Goal: Task Accomplishment & Management: Manage account settings

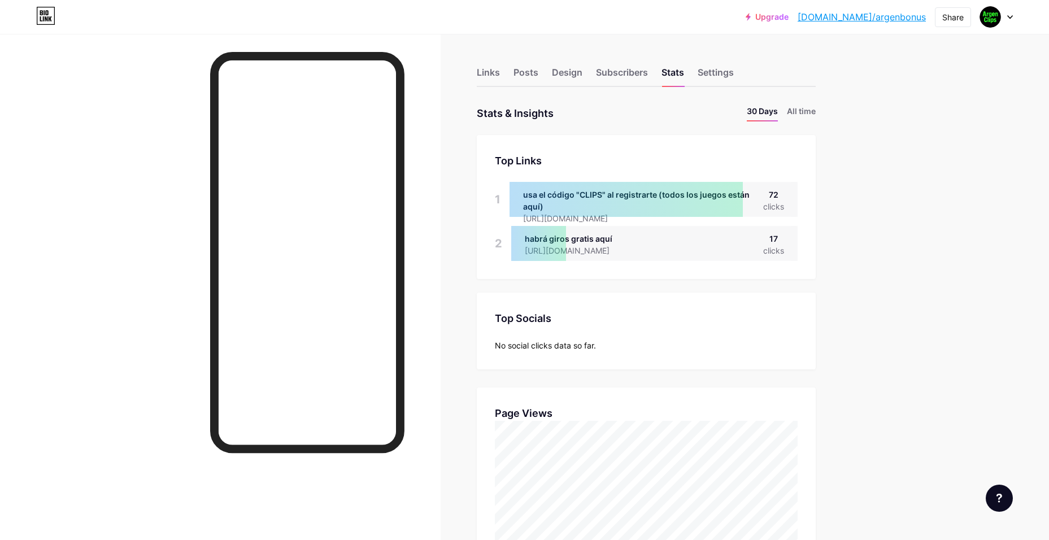
drag, startPoint x: 860, startPoint y: 420, endPoint x: 856, endPoint y: 279, distance: 141.9
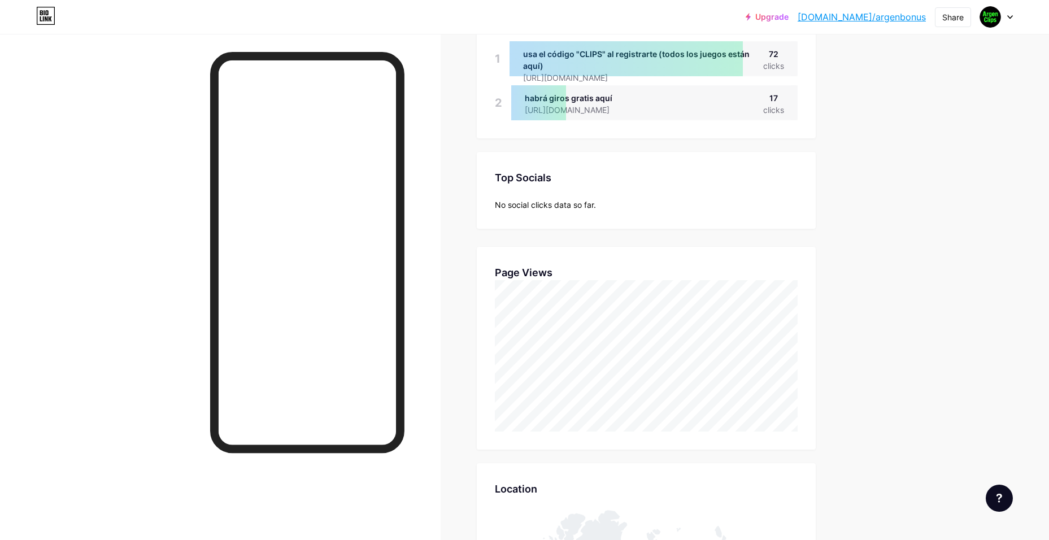
scroll to position [170, 0]
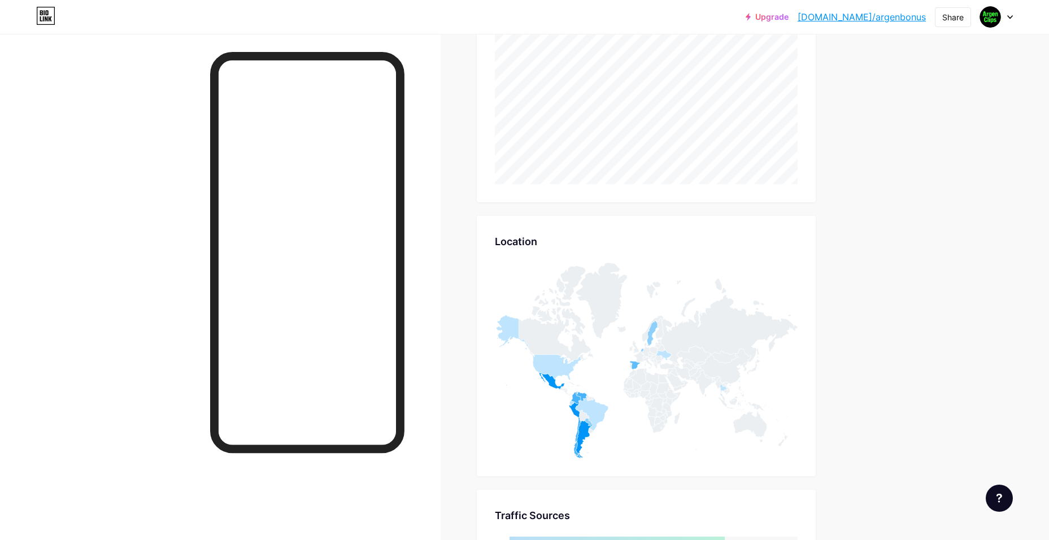
drag, startPoint x: 862, startPoint y: 355, endPoint x: 849, endPoint y: 412, distance: 58.1
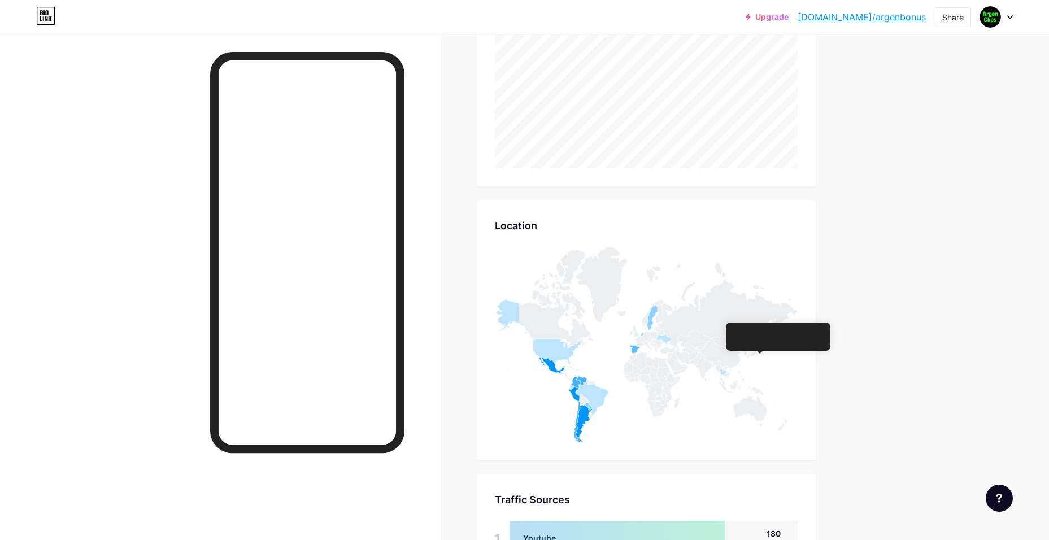
scroll to position [0, 0]
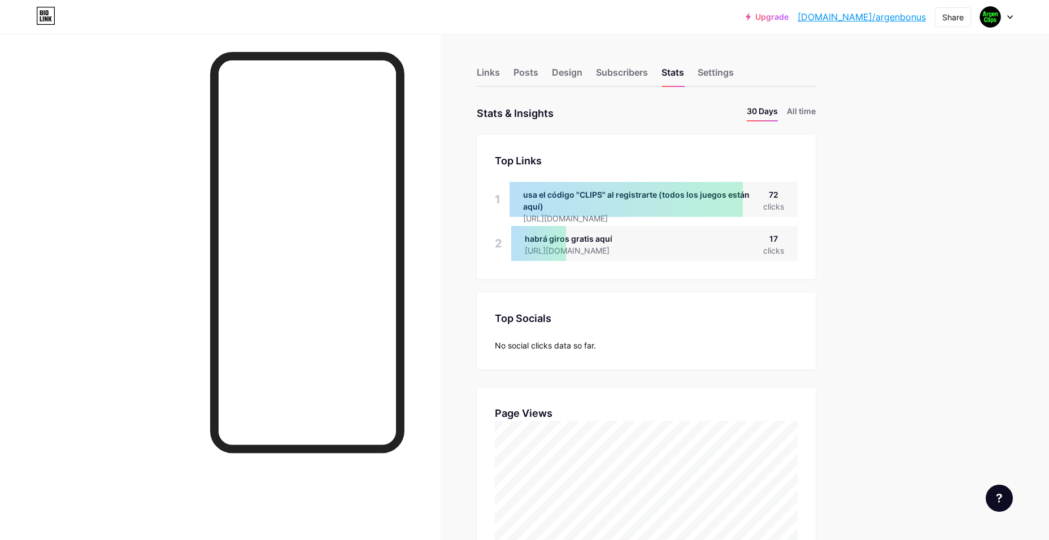
drag, startPoint x: 874, startPoint y: 371, endPoint x: 862, endPoint y: 194, distance: 177.8
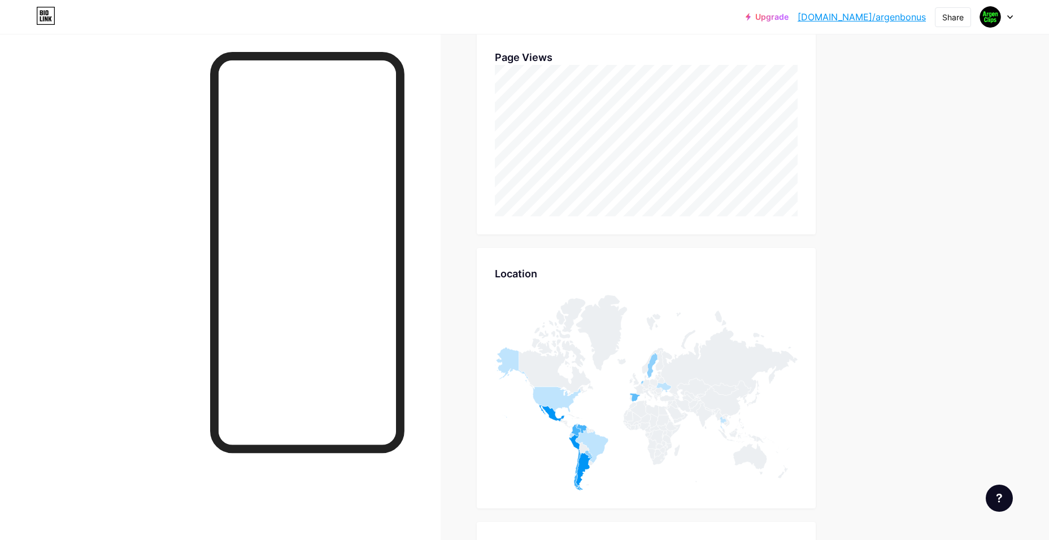
scroll to position [359, 0]
drag, startPoint x: 875, startPoint y: 385, endPoint x: 856, endPoint y: 385, distance: 19.2
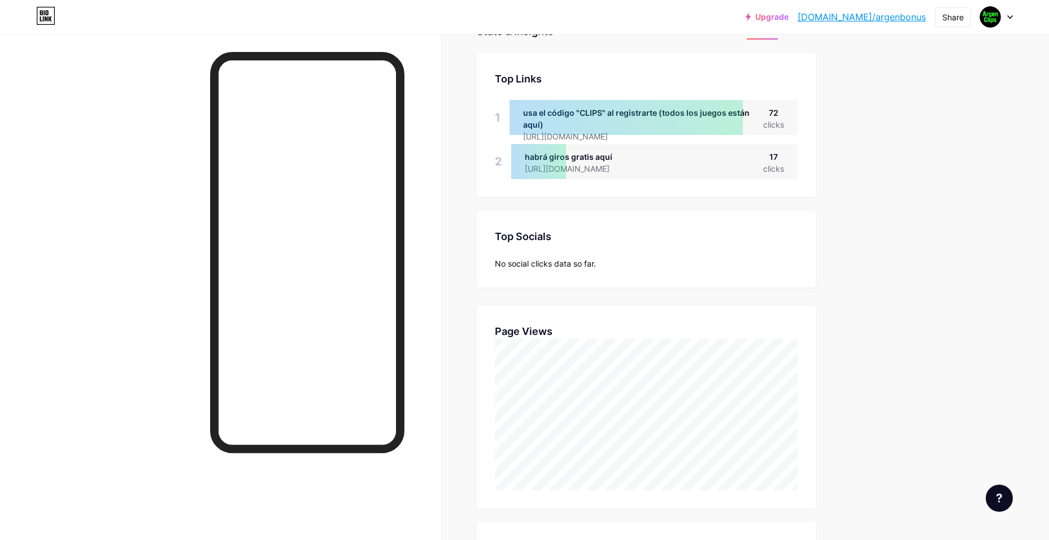
scroll to position [3, 0]
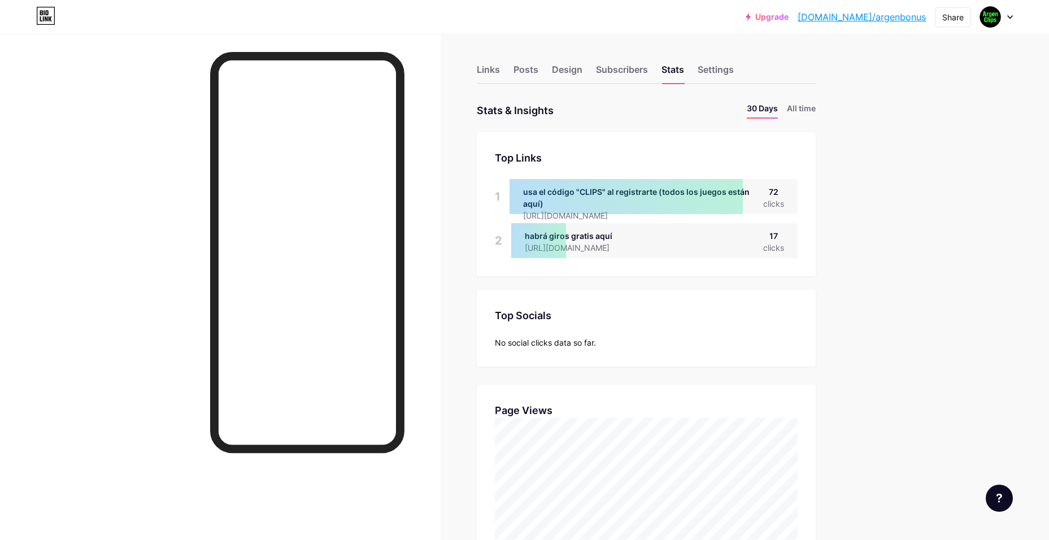
drag, startPoint x: 921, startPoint y: 290, endPoint x: 732, endPoint y: 419, distance: 228.2
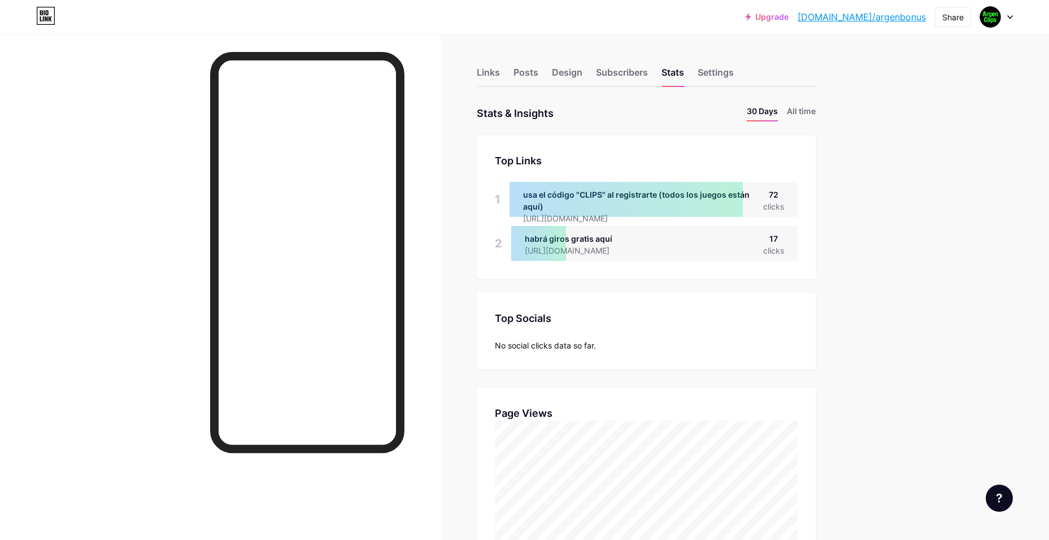
scroll to position [540, 1049]
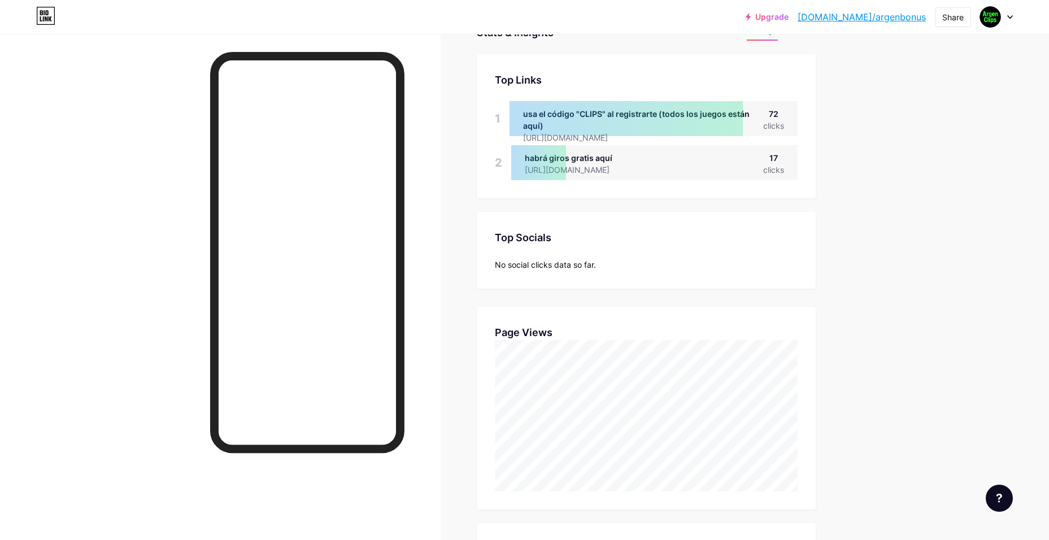
drag, startPoint x: 834, startPoint y: 435, endPoint x: 830, endPoint y: 481, distance: 47.1
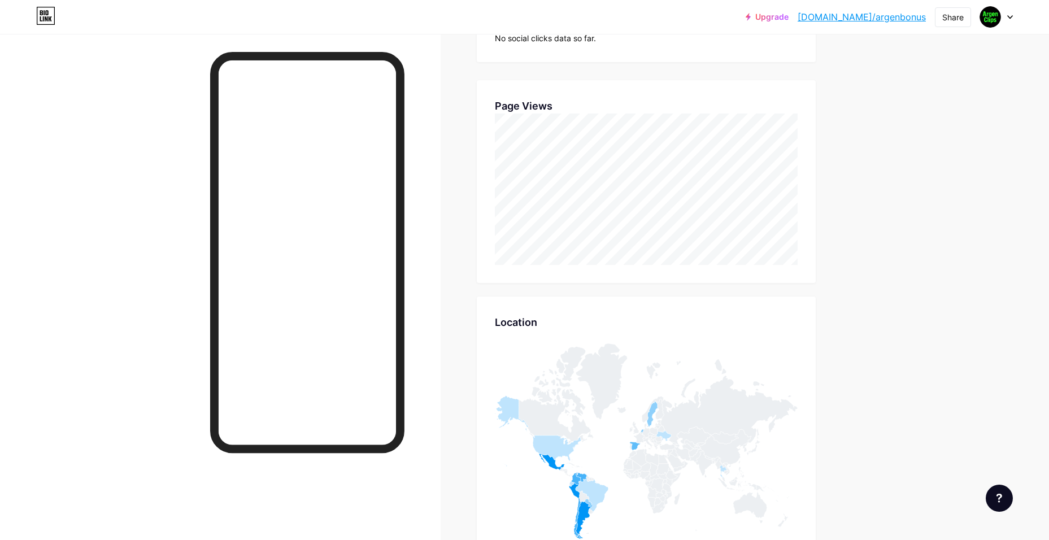
drag, startPoint x: 860, startPoint y: 407, endPoint x: 860, endPoint y: 458, distance: 50.9
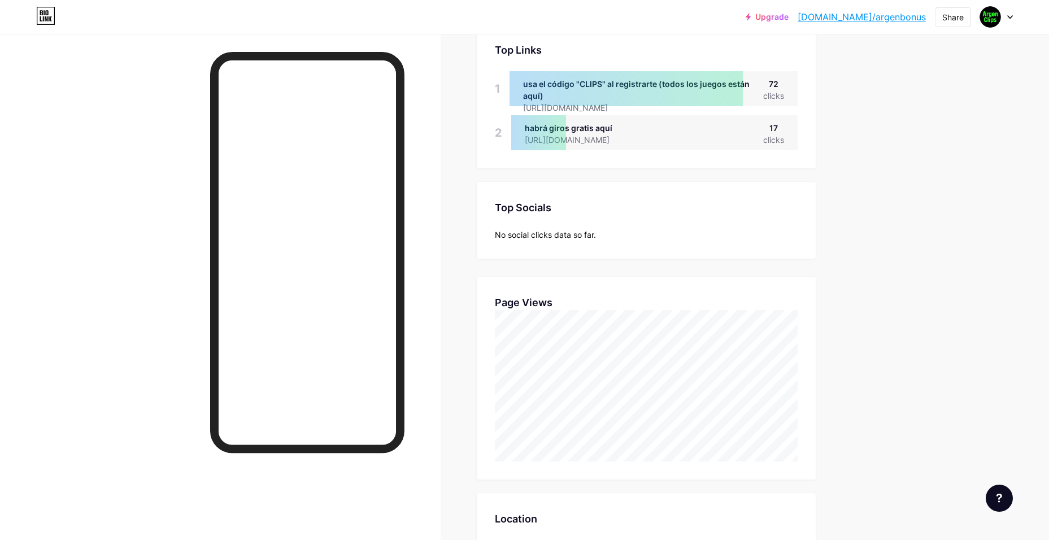
scroll to position [5, 0]
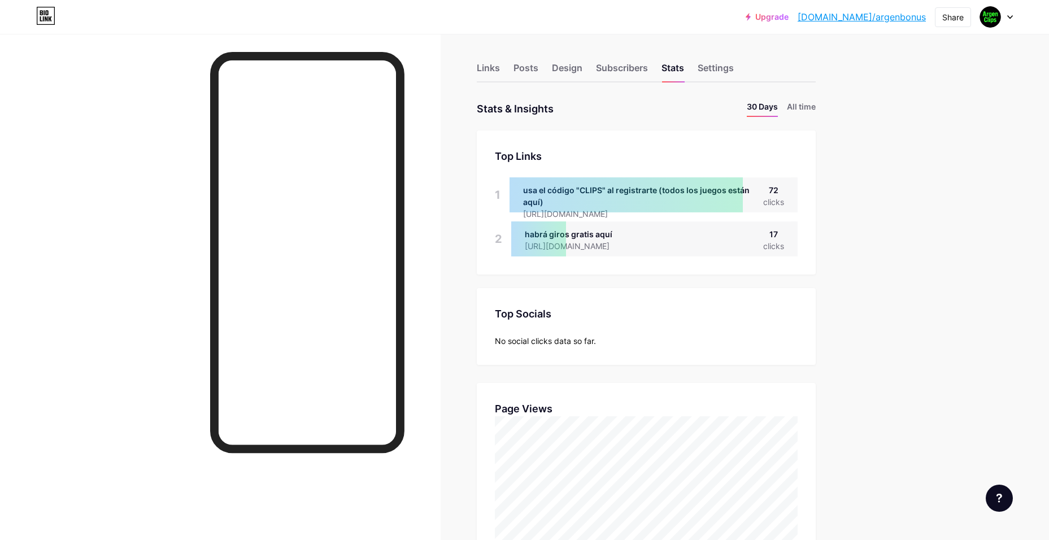
drag, startPoint x: 862, startPoint y: 452, endPoint x: 786, endPoint y: 413, distance: 85.7
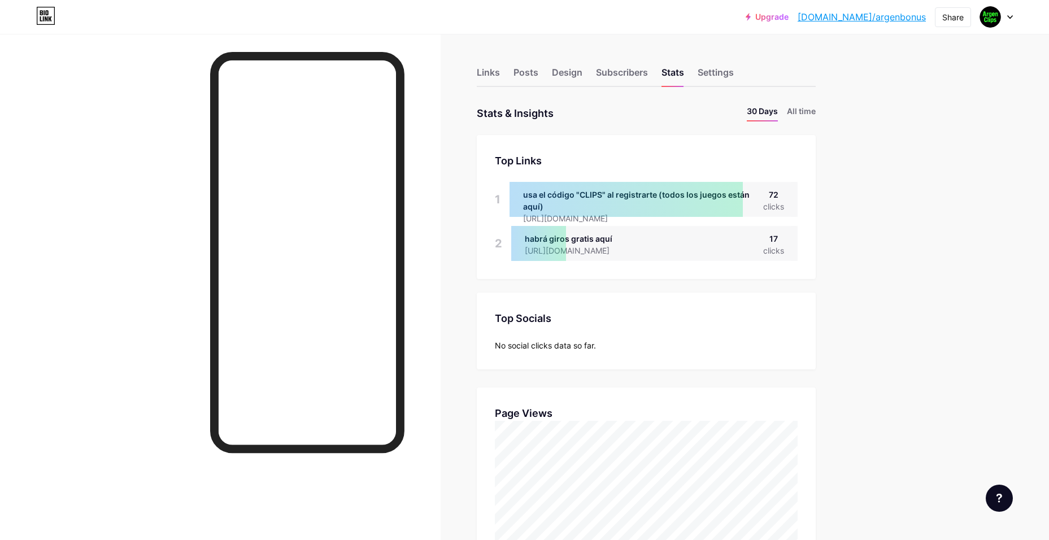
scroll to position [540, 1049]
drag, startPoint x: 944, startPoint y: 445, endPoint x: 893, endPoint y: 481, distance: 62.7
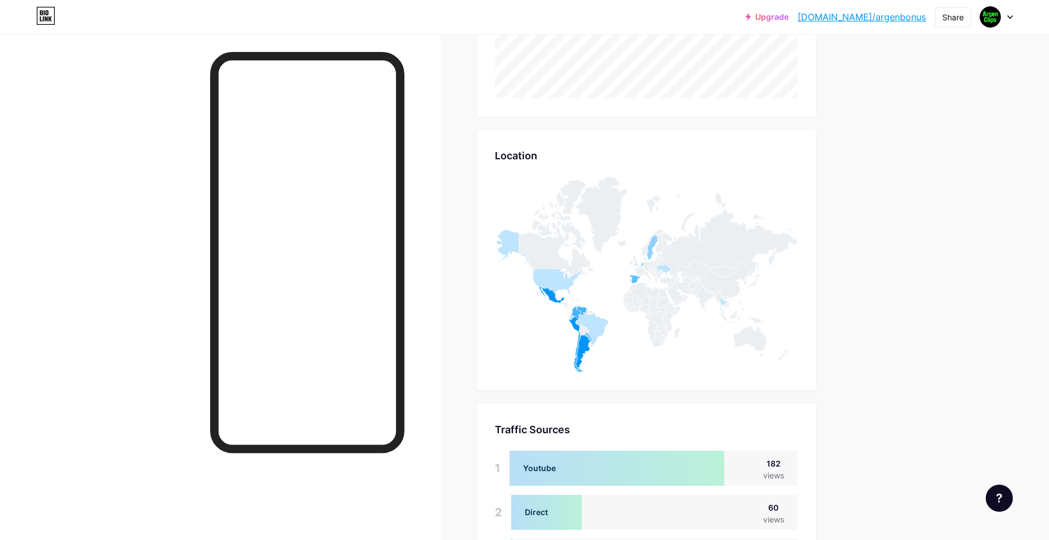
drag, startPoint x: 846, startPoint y: 431, endPoint x: 848, endPoint y: 471, distance: 39.6
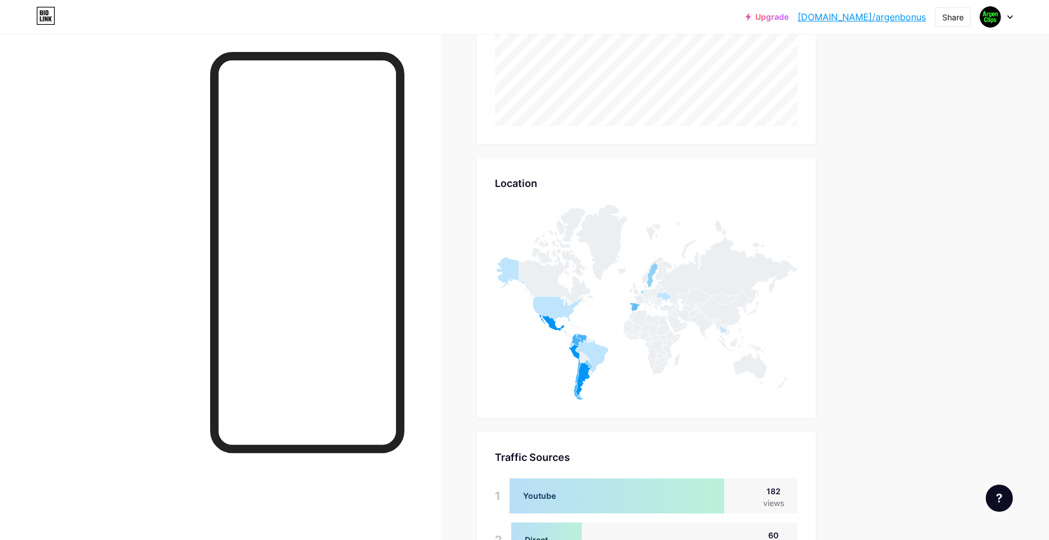
scroll to position [120, 0]
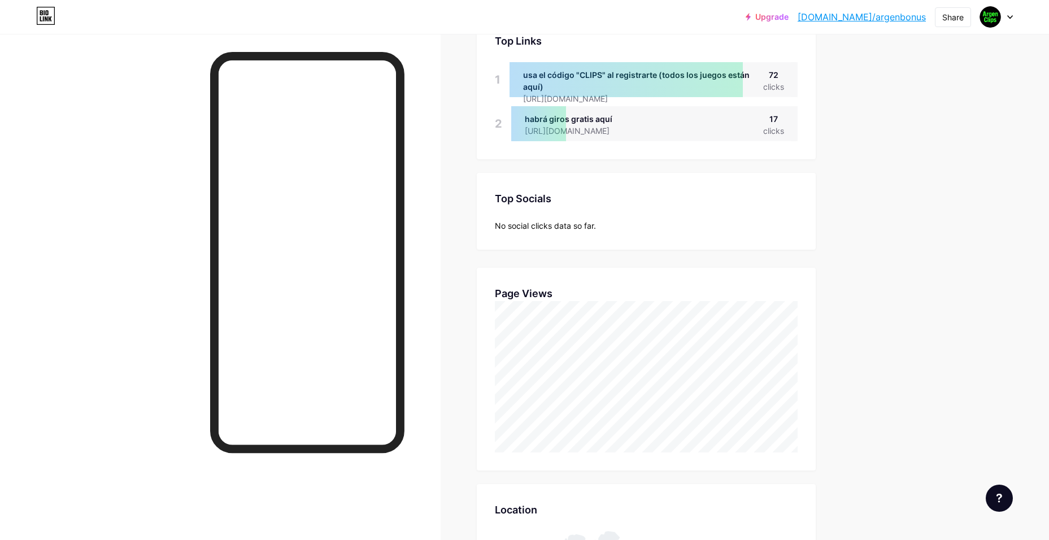
drag, startPoint x: 854, startPoint y: 461, endPoint x: 845, endPoint y: 318, distance: 142.7
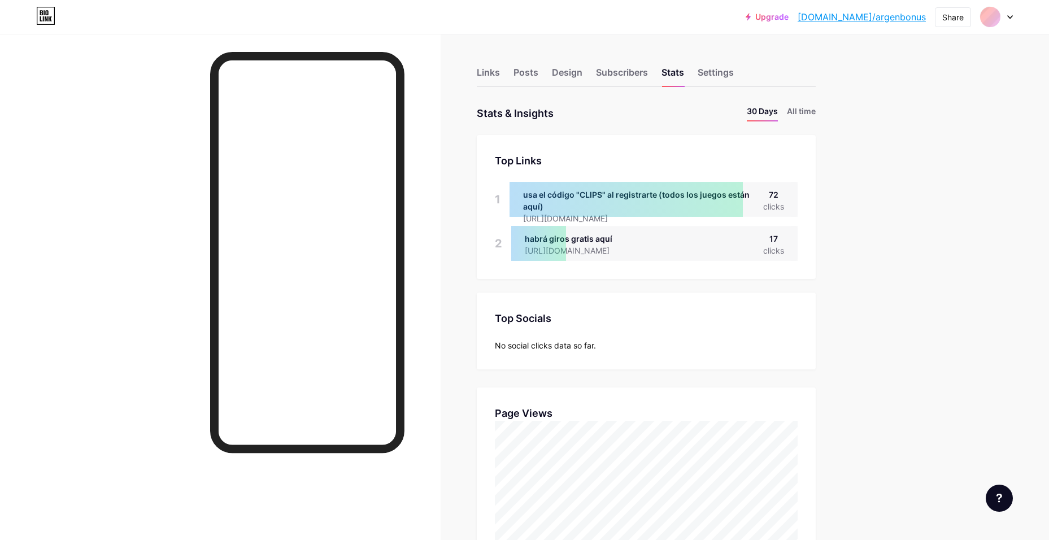
scroll to position [540, 1049]
drag, startPoint x: 484, startPoint y: 384, endPoint x: 495, endPoint y: 392, distance: 13.3
